Goal: Task Accomplishment & Management: Complete application form

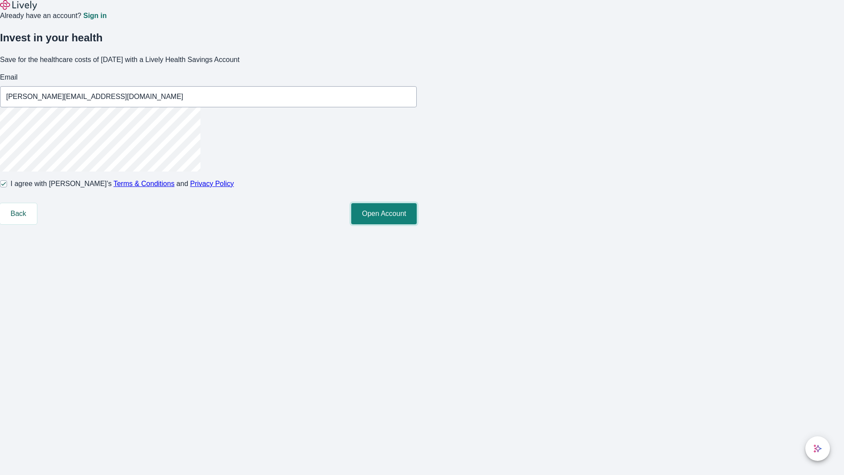
click at [417, 224] on button "Open Account" at bounding box center [383, 213] width 65 height 21
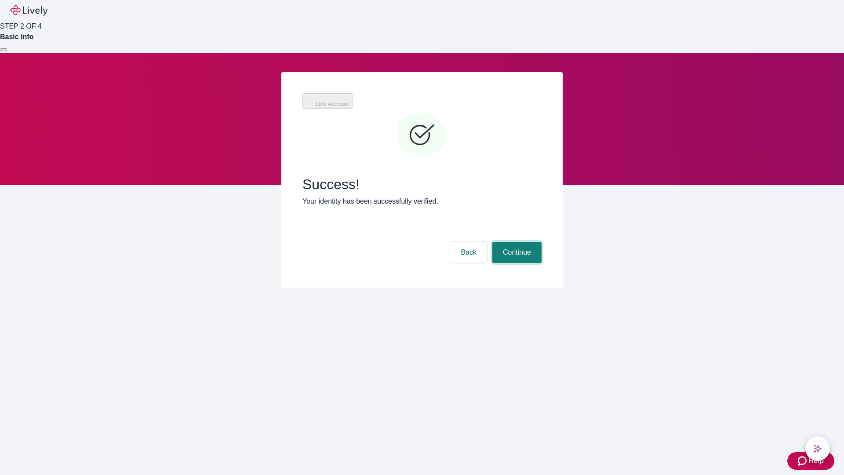
click at [516, 242] on button "Continue" at bounding box center [516, 252] width 49 height 21
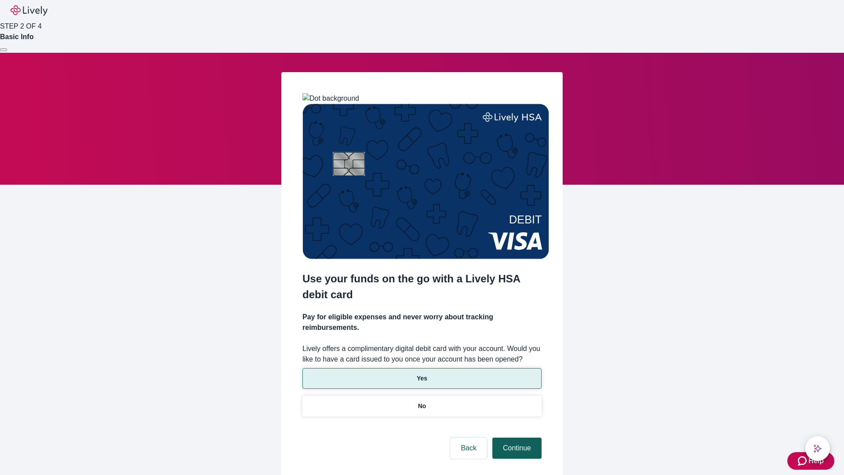
click at [421, 401] on p "No" at bounding box center [422, 405] width 8 height 9
click at [516, 437] on button "Continue" at bounding box center [516, 447] width 49 height 21
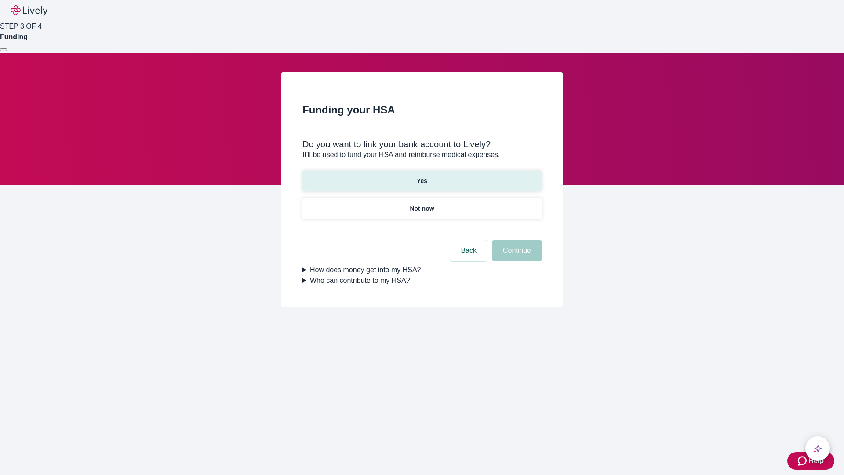
click at [421, 176] on p "Yes" at bounding box center [422, 180] width 11 height 9
click at [516, 240] on button "Continue" at bounding box center [516, 250] width 49 height 21
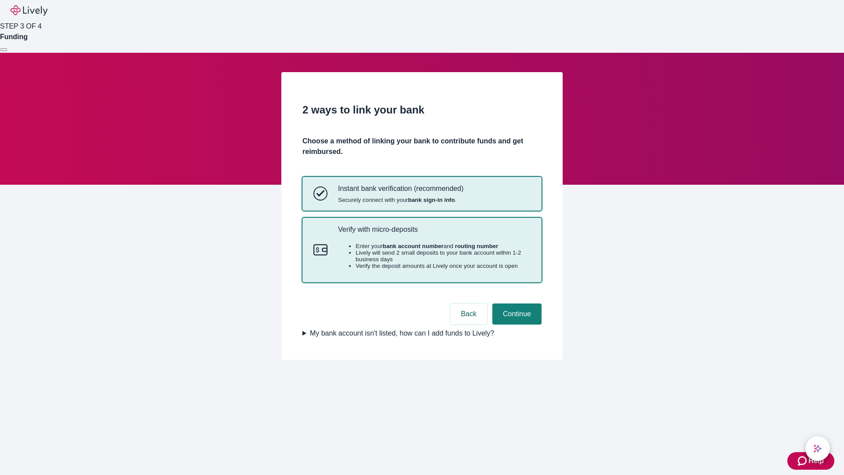
click at [434, 233] on p "Verify with micro-deposits" at bounding box center [434, 229] width 192 height 8
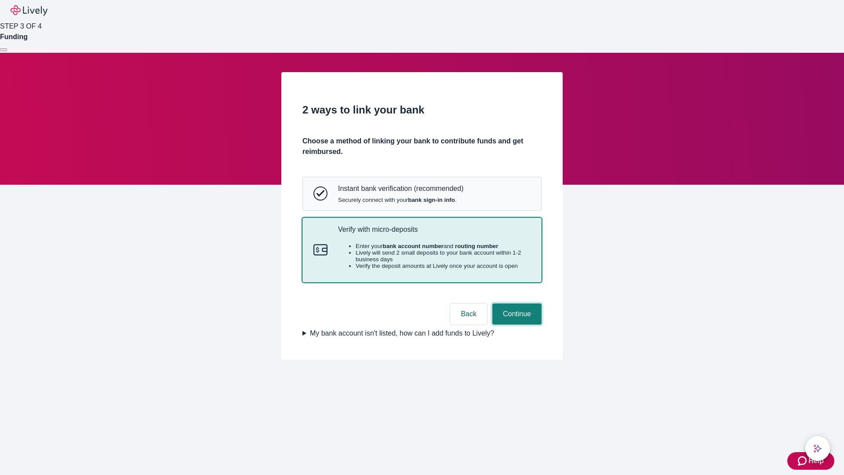
click at [516, 324] on button "Continue" at bounding box center [516, 313] width 49 height 21
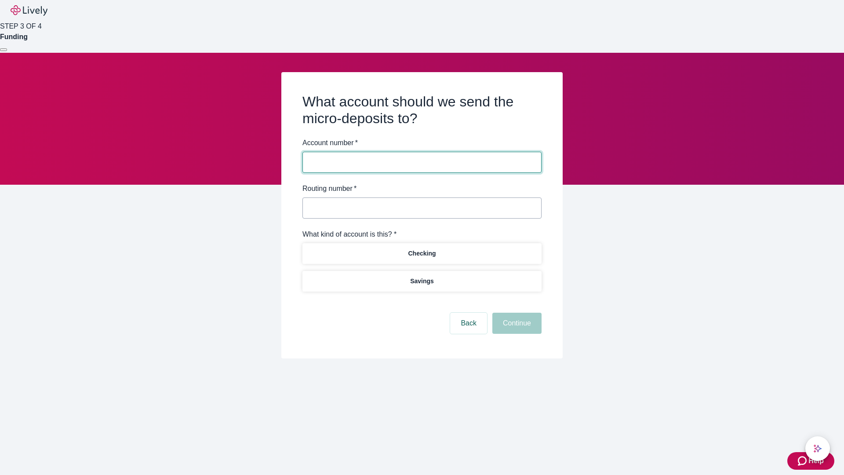
type input "122000661"
